Goal: Navigation & Orientation: Find specific page/section

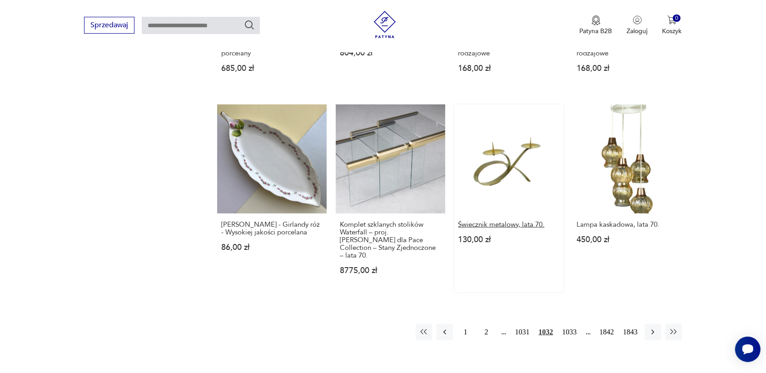
scroll to position [742, 0]
click at [651, 328] on icon "button" at bounding box center [652, 332] width 9 height 9
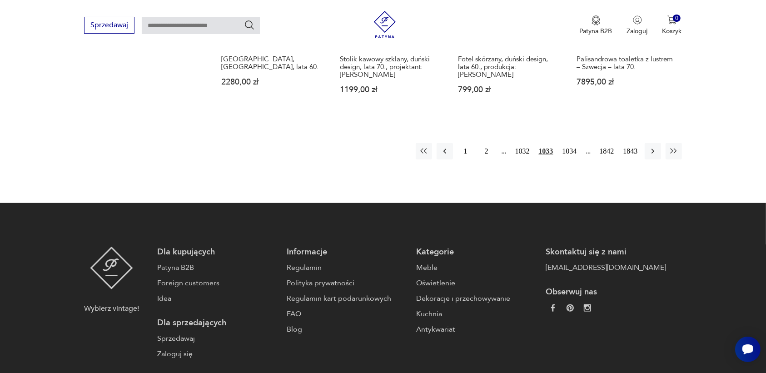
scroll to position [912, 0]
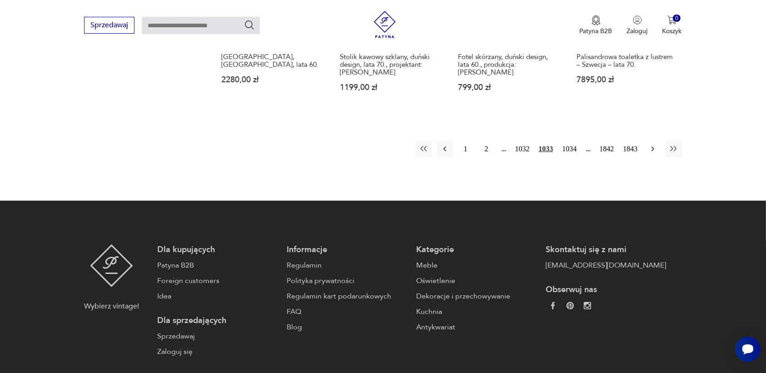
click at [651, 141] on button "button" at bounding box center [653, 149] width 16 height 16
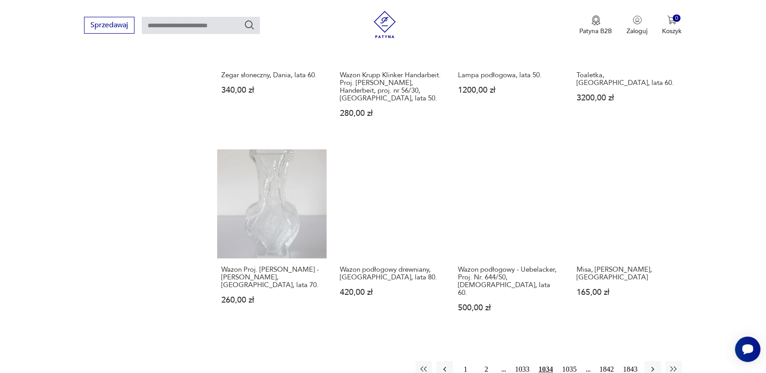
scroll to position [742, 0]
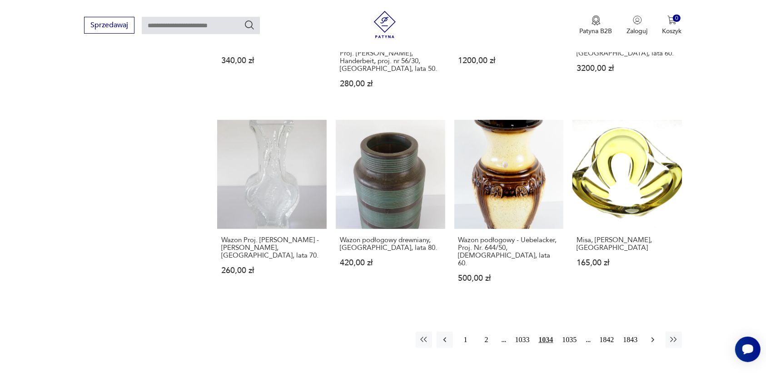
click at [654, 335] on icon "button" at bounding box center [652, 339] width 9 height 9
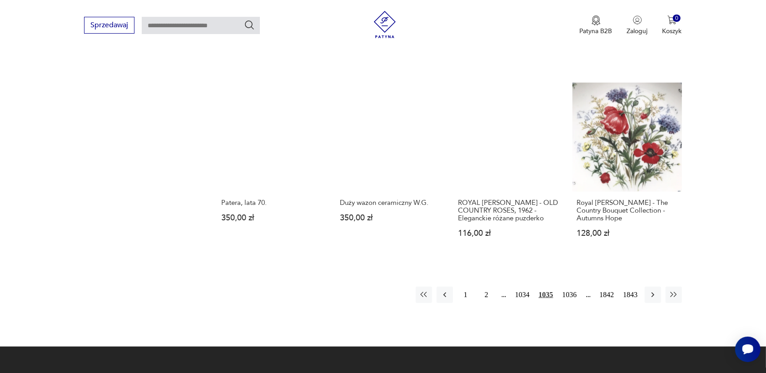
scroll to position [799, 0]
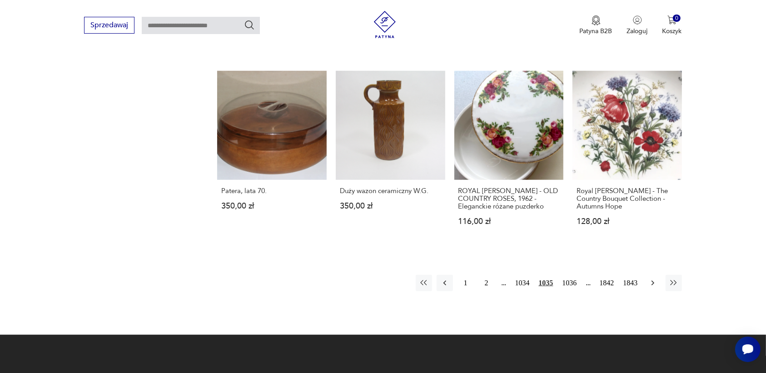
click at [653, 279] on icon "button" at bounding box center [652, 283] width 9 height 9
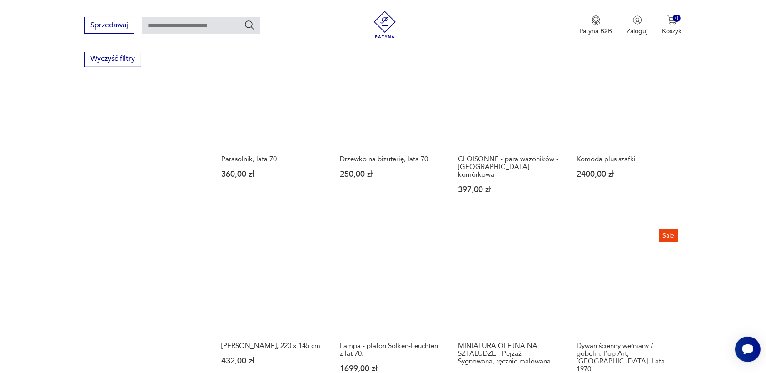
scroll to position [856, 0]
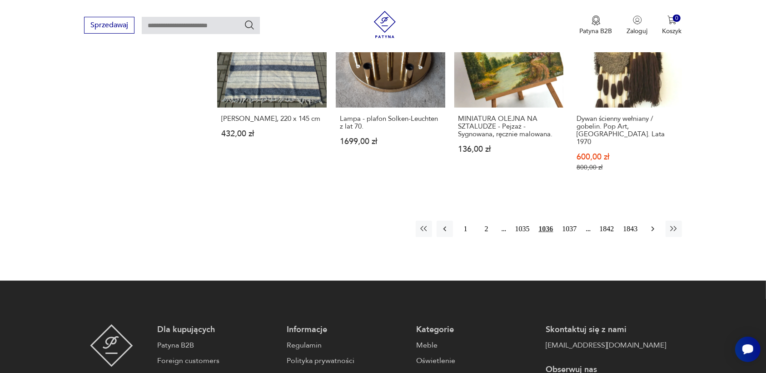
click at [651, 224] on icon "button" at bounding box center [652, 228] width 9 height 9
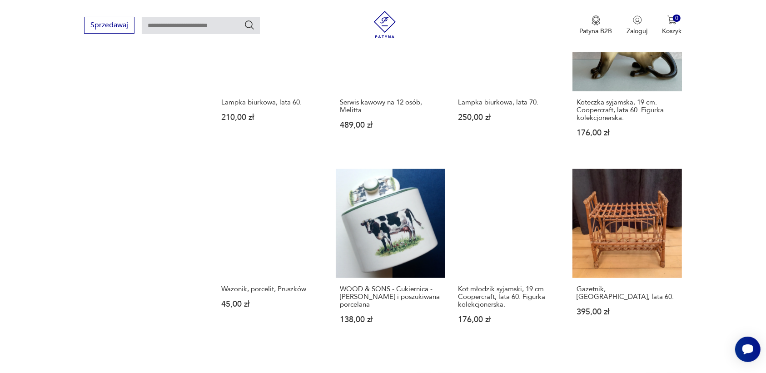
scroll to position [742, 0]
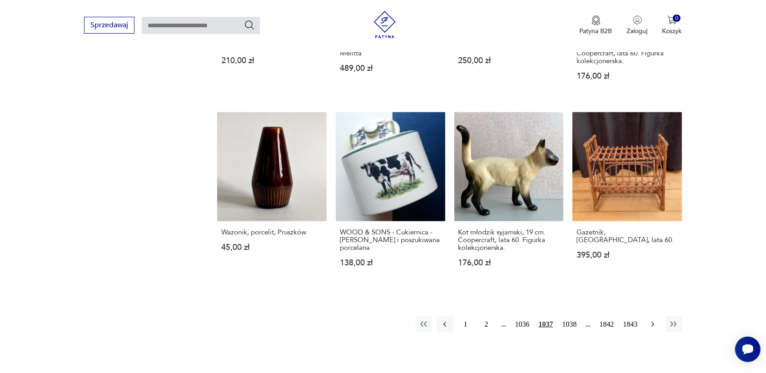
click at [651, 321] on icon "button" at bounding box center [652, 324] width 9 height 9
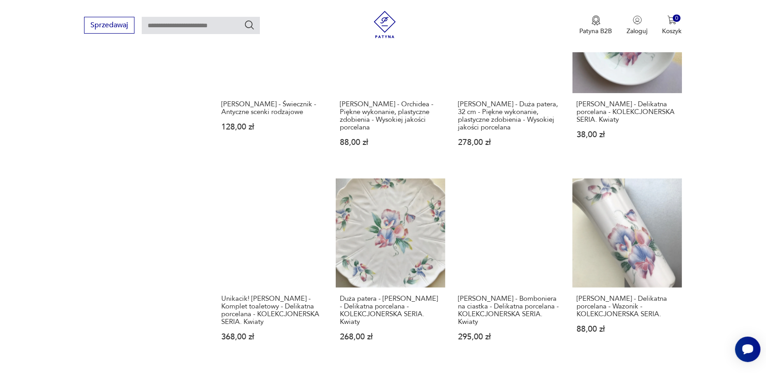
scroll to position [742, 0]
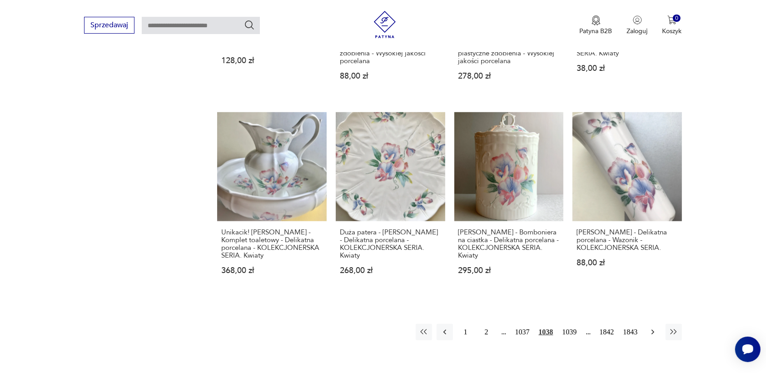
click at [653, 337] on icon "button" at bounding box center [652, 332] width 9 height 9
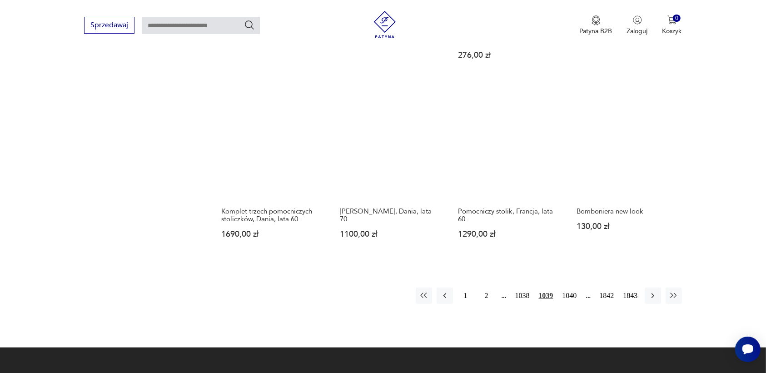
scroll to position [799, 0]
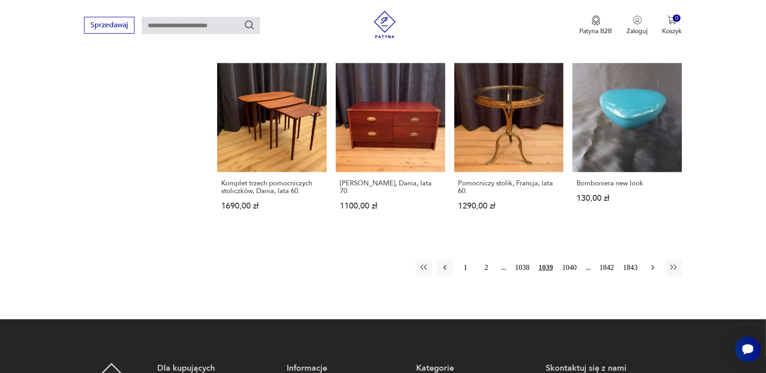
click at [651, 272] on icon "button" at bounding box center [652, 267] width 9 height 9
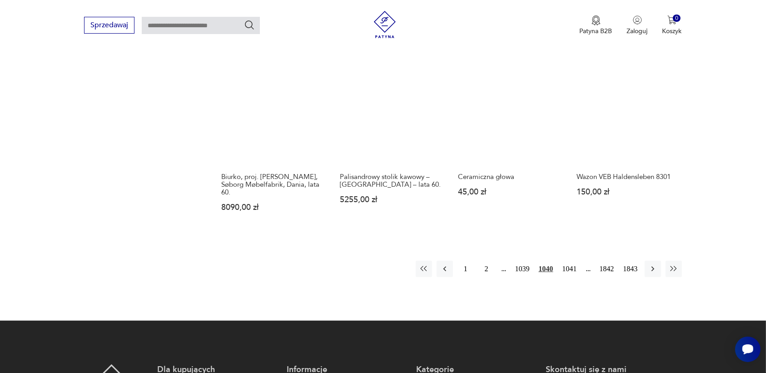
scroll to position [969, 0]
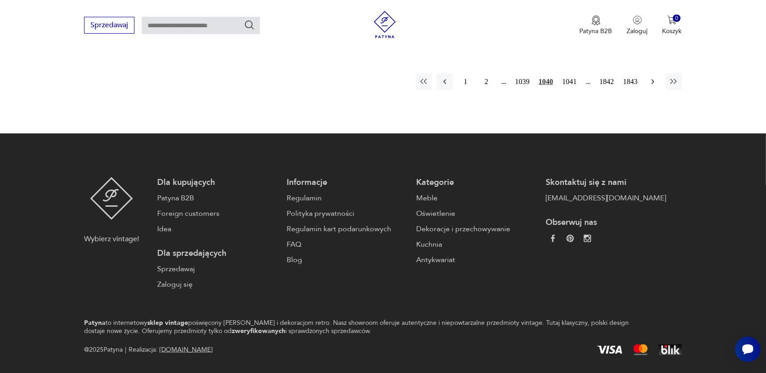
click at [651, 78] on icon "button" at bounding box center [652, 81] width 9 height 9
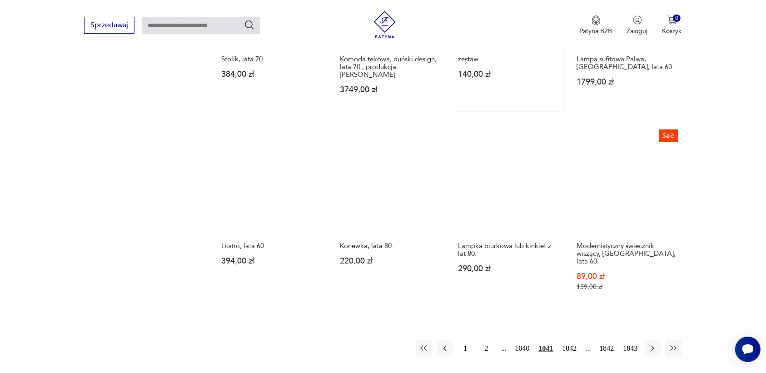
scroll to position [742, 0]
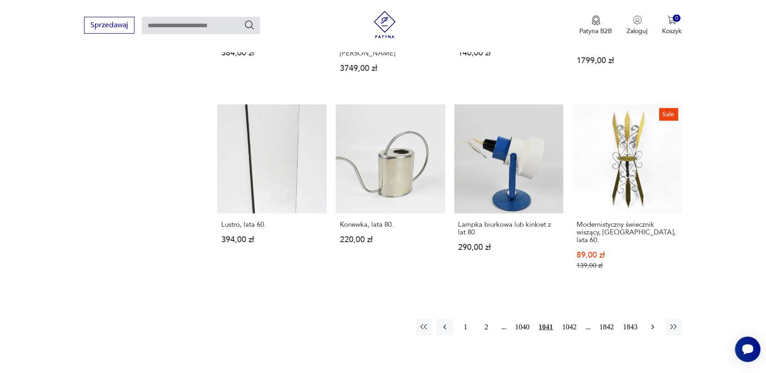
click at [651, 323] on icon "button" at bounding box center [652, 327] width 9 height 9
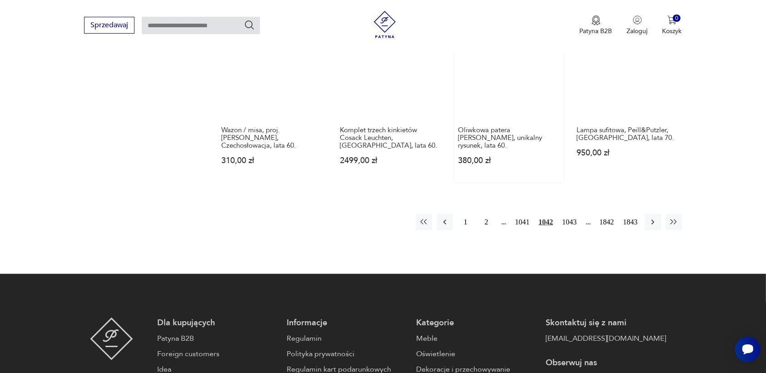
scroll to position [856, 0]
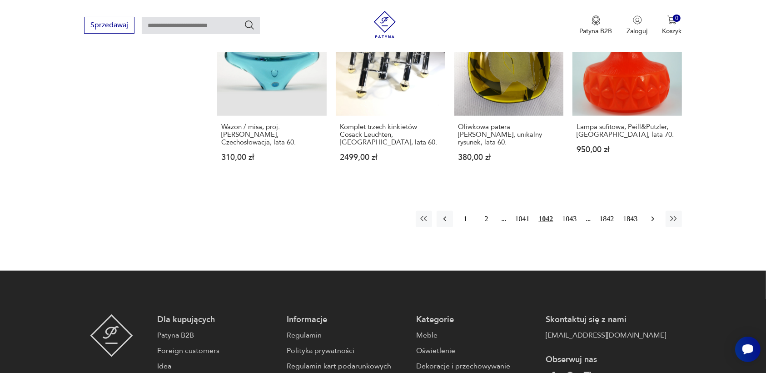
click at [653, 214] on icon "button" at bounding box center [652, 218] width 9 height 9
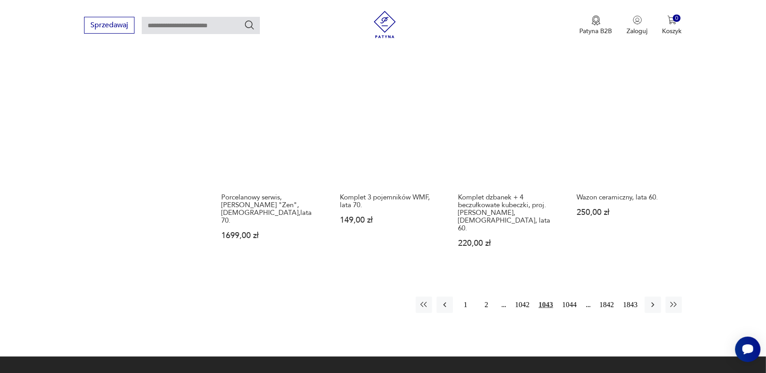
scroll to position [799, 0]
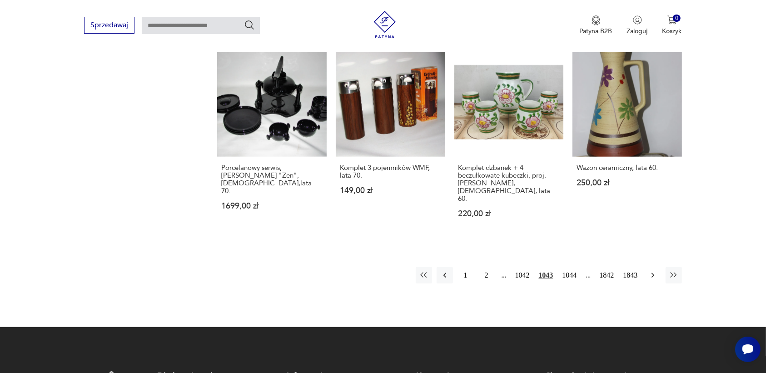
click at [650, 271] on icon "button" at bounding box center [652, 275] width 9 height 9
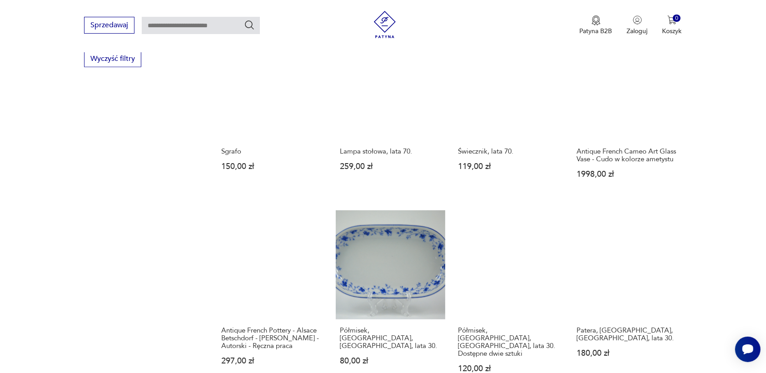
scroll to position [799, 0]
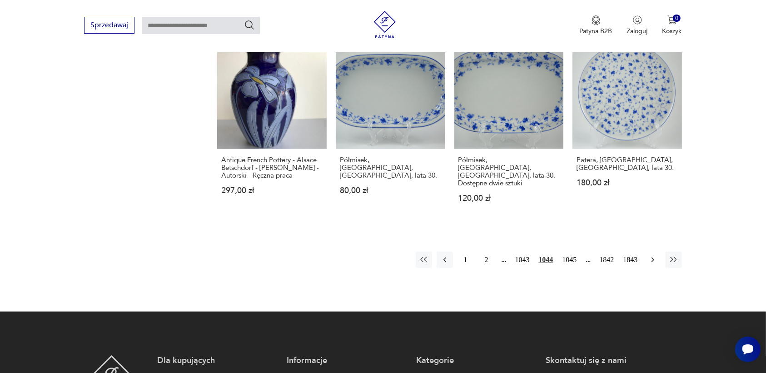
click at [653, 255] on icon "button" at bounding box center [652, 259] width 9 height 9
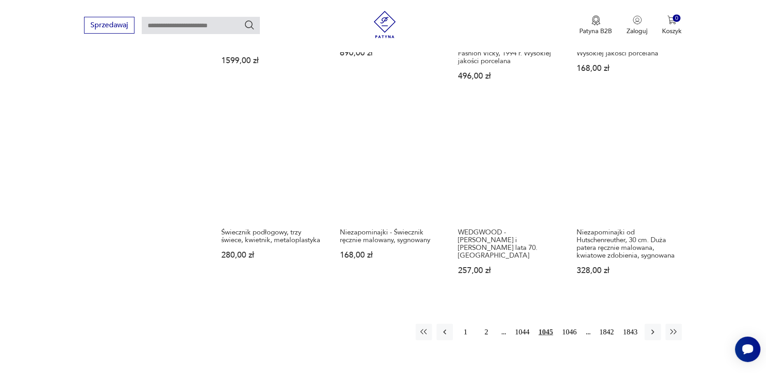
scroll to position [799, 0]
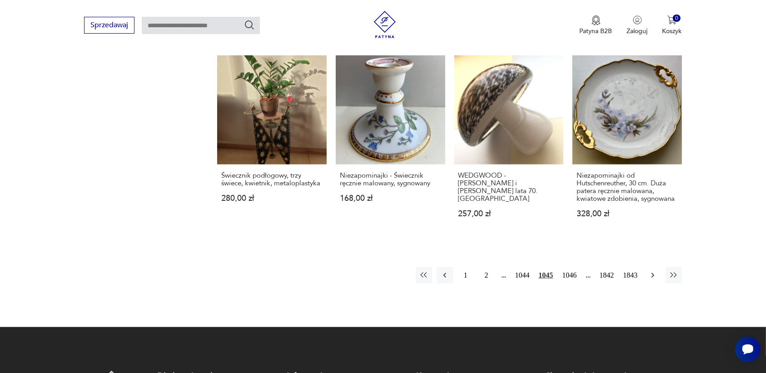
click at [651, 271] on icon "button" at bounding box center [652, 275] width 9 height 9
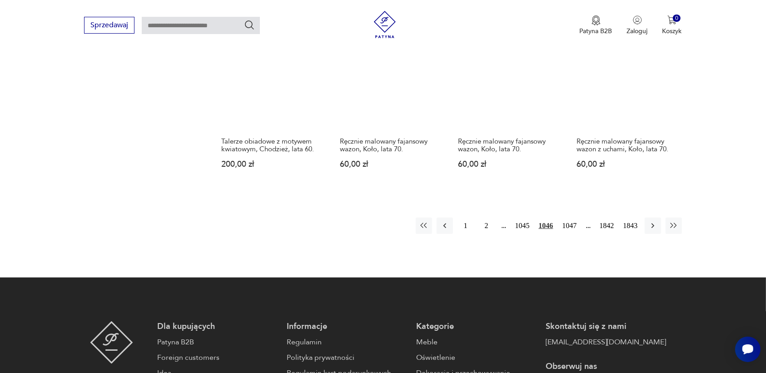
scroll to position [856, 0]
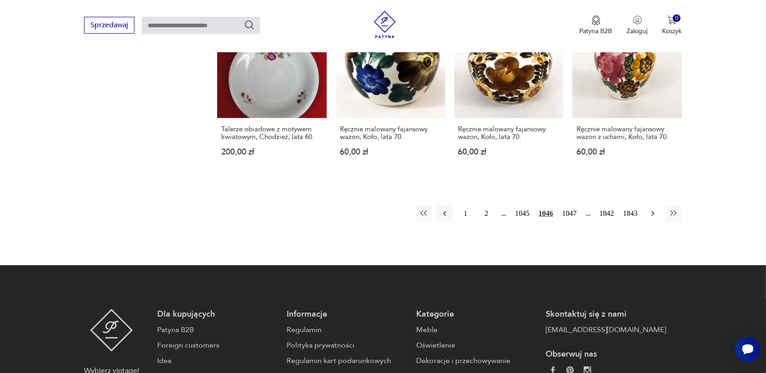
click at [651, 209] on icon "button" at bounding box center [652, 213] width 9 height 9
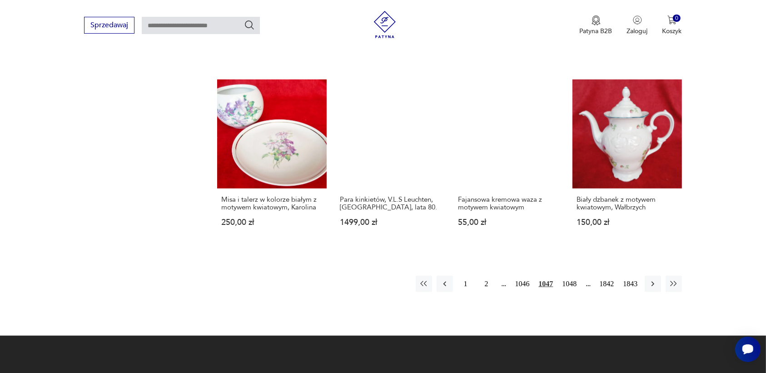
scroll to position [799, 0]
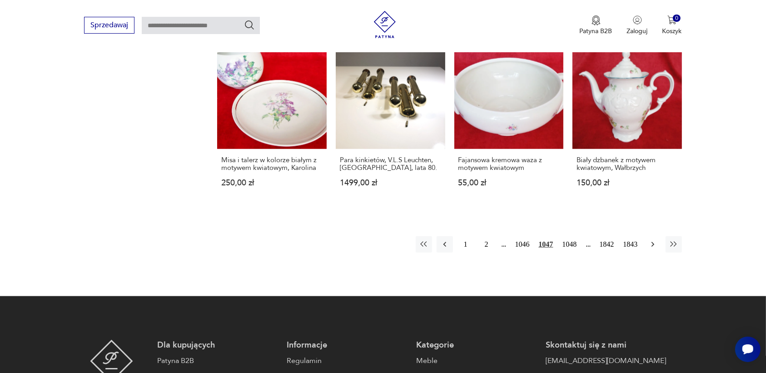
click at [651, 240] on icon "button" at bounding box center [652, 244] width 9 height 9
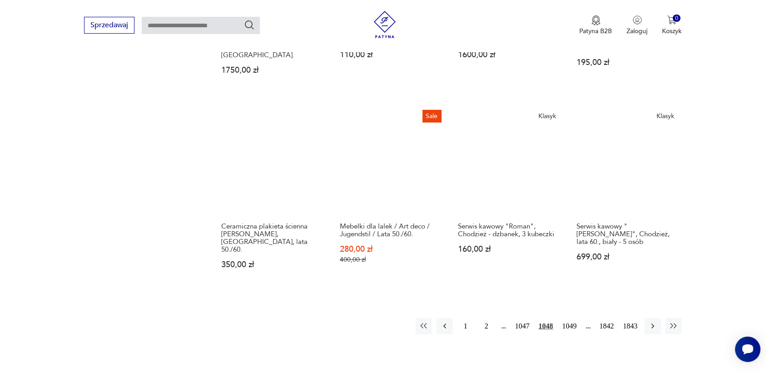
scroll to position [799, 0]
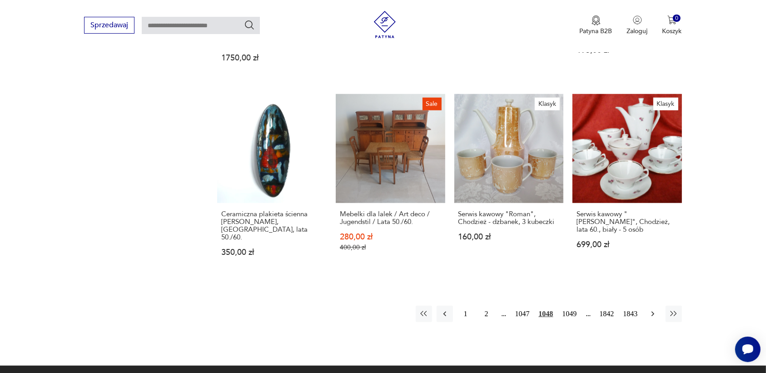
click at [653, 309] on icon "button" at bounding box center [652, 313] width 9 height 9
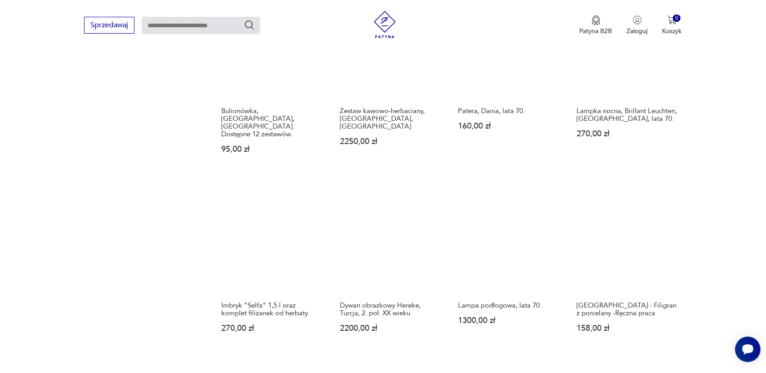
scroll to position [742, 0]
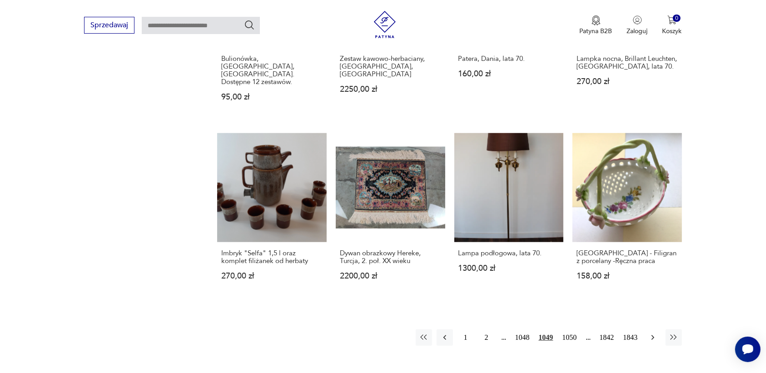
click at [653, 333] on icon "button" at bounding box center [652, 337] width 9 height 9
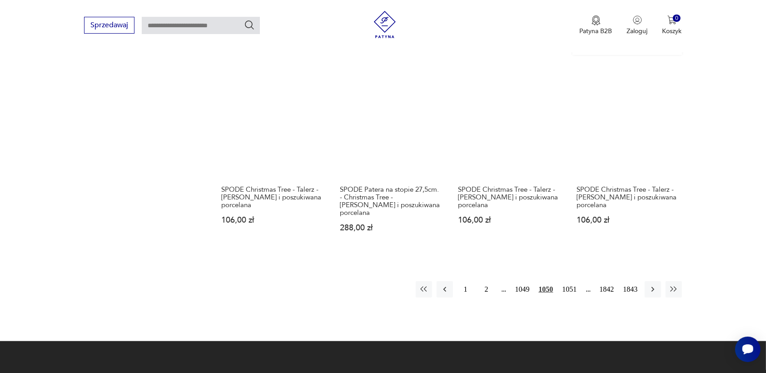
scroll to position [799, 0]
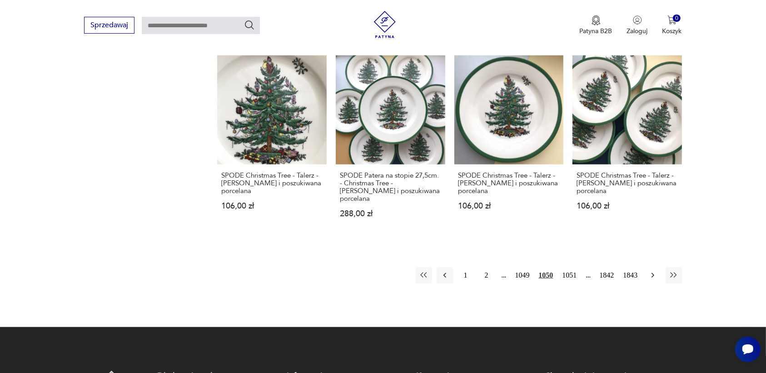
click at [654, 271] on icon "button" at bounding box center [652, 275] width 9 height 9
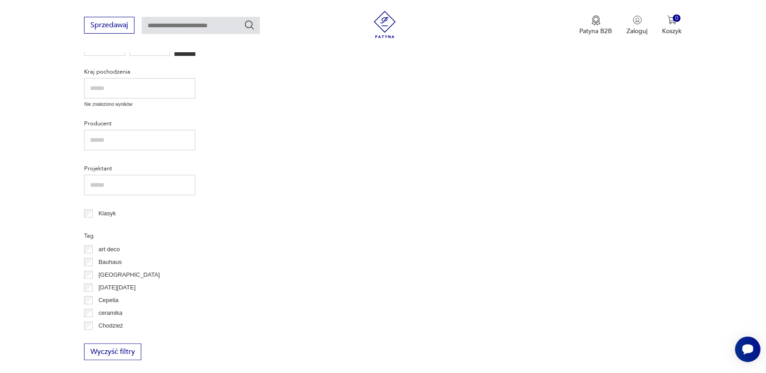
scroll to position [117, 0]
